Goal: Task Accomplishment & Management: Manage account settings

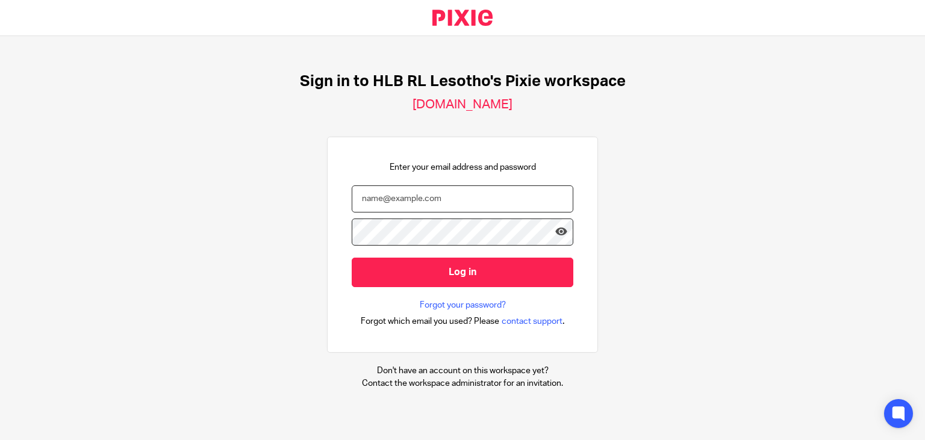
type input "sechaba@hlbrl.com"
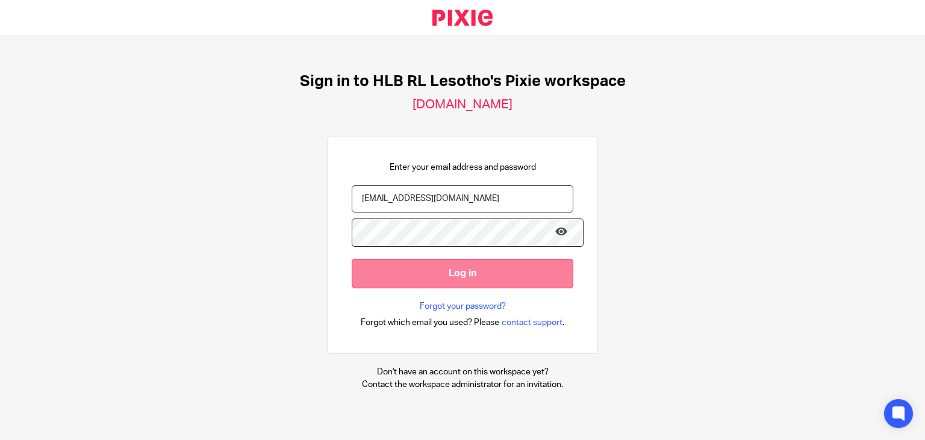
click at [427, 263] on input "Log in" at bounding box center [463, 274] width 222 height 30
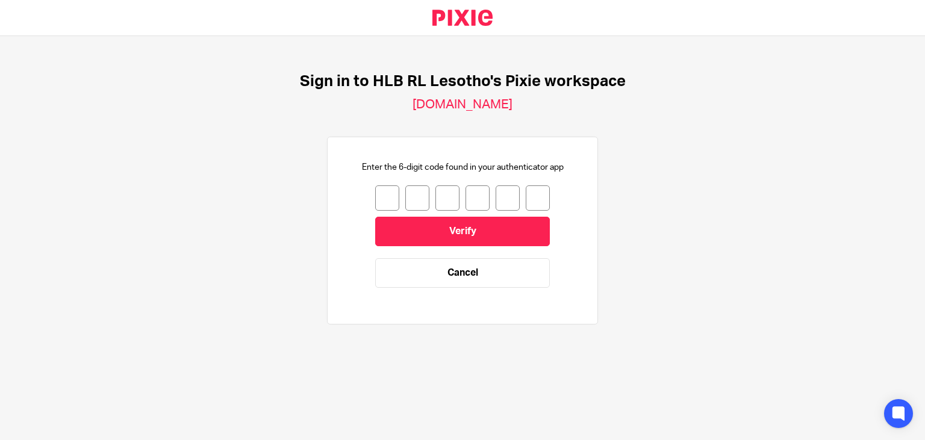
click at [395, 205] on input "number" at bounding box center [387, 198] width 24 height 25
type input "7"
type input "5"
type input "3"
type input "6"
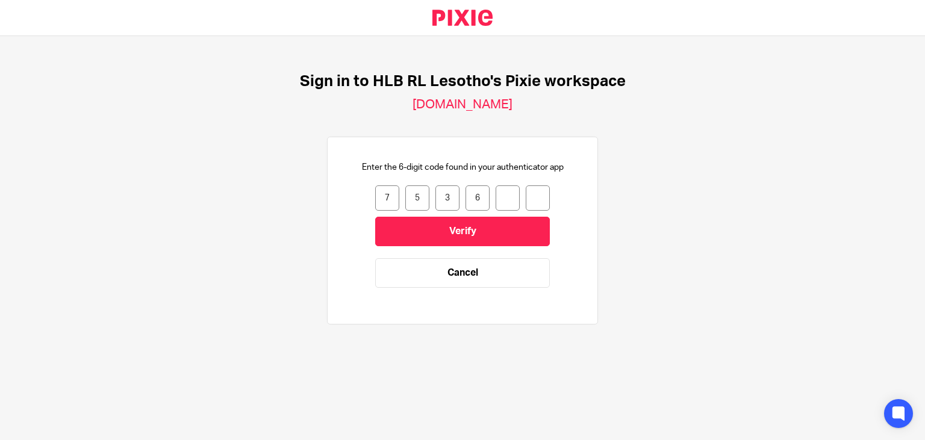
click at [484, 198] on input "6" at bounding box center [478, 198] width 24 height 25
type input "3"
type input "6"
type input "4"
click at [513, 202] on input "4" at bounding box center [508, 198] width 24 height 25
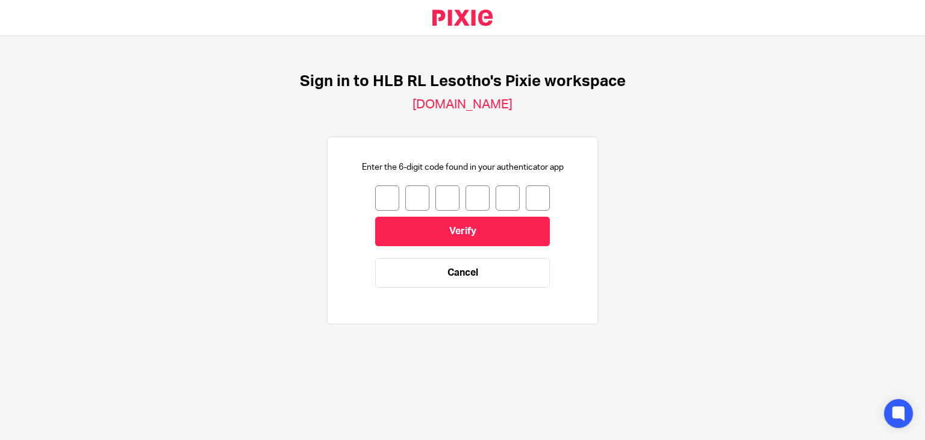
type input "7"
type input "5"
type input "3"
type input "2"
type input "6"
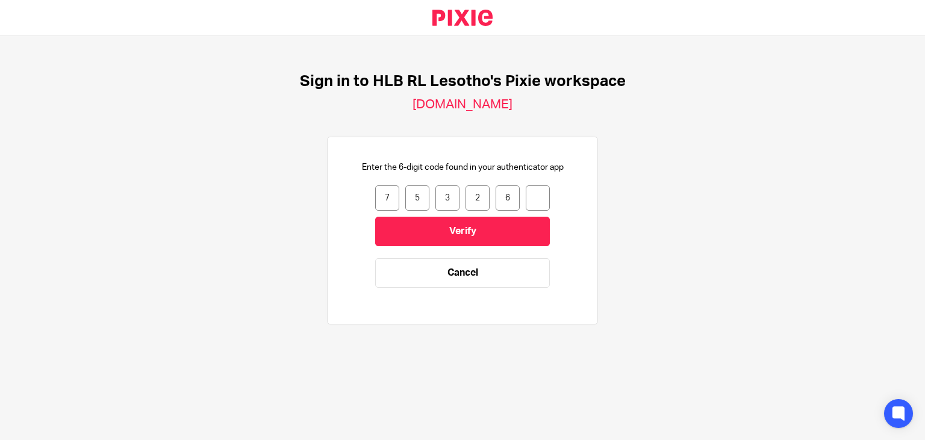
type input "4"
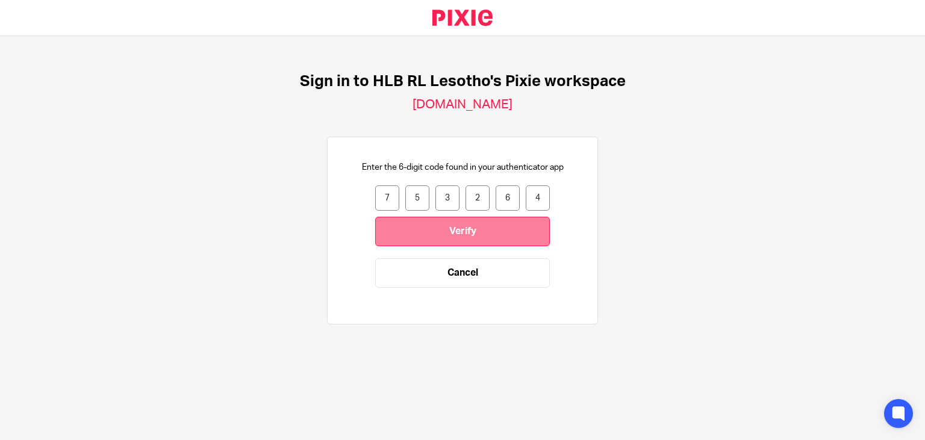
click at [507, 241] on input "Verify" at bounding box center [462, 232] width 175 height 30
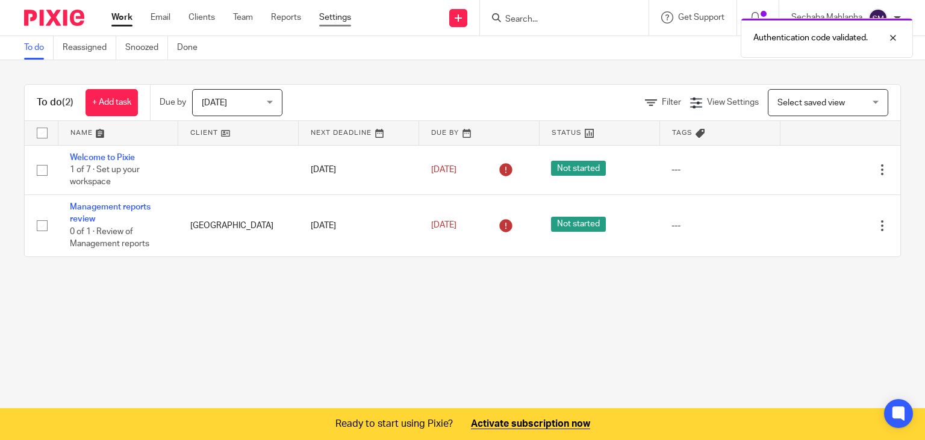
click at [337, 14] on link "Settings" at bounding box center [335, 17] width 32 height 12
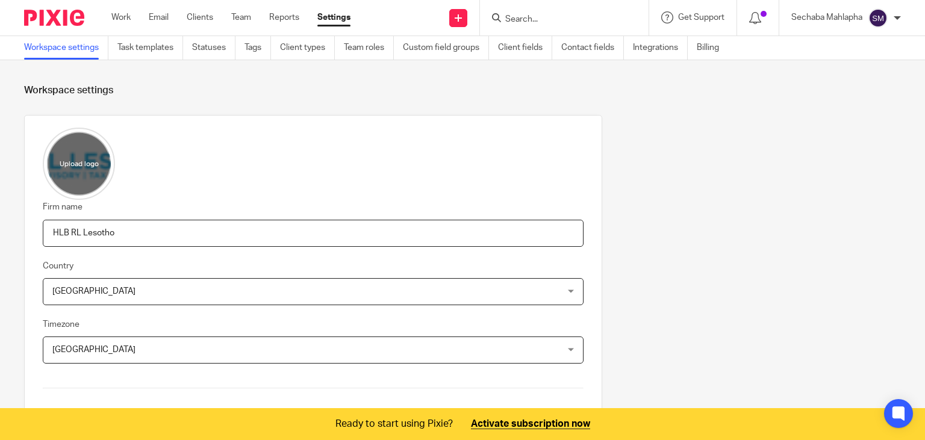
click at [715, 44] on link "Billing" at bounding box center [712, 47] width 31 height 23
